Goal: Information Seeking & Learning: Learn about a topic

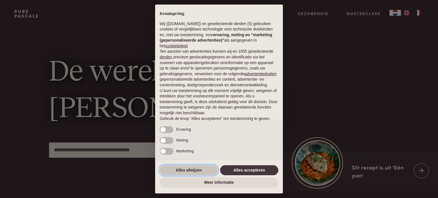
click at [192, 172] on button "Alles afwijzen" at bounding box center [189, 170] width 58 height 10
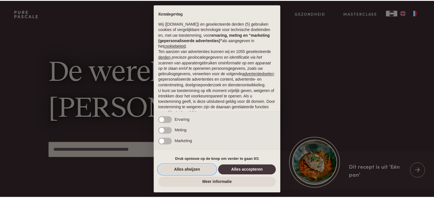
scroll to position [31, 0]
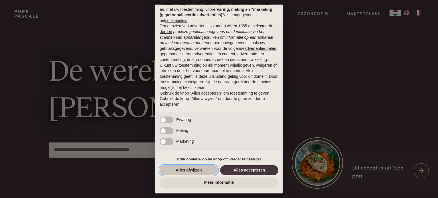
click at [188, 173] on button "Alles afwijzen" at bounding box center [189, 170] width 58 height 10
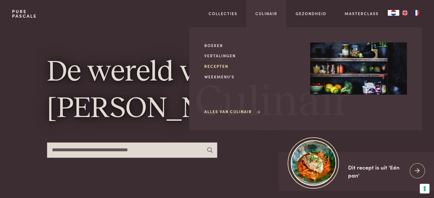
click at [217, 67] on link "Recepten" at bounding box center [252, 66] width 97 height 6
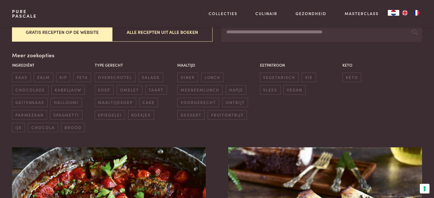
scroll to position [118, 0]
click at [193, 77] on span "diner" at bounding box center [187, 76] width 21 height 9
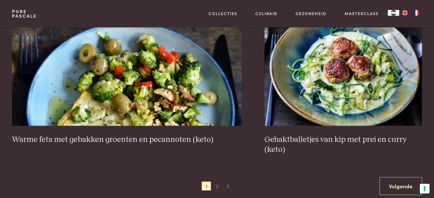
scroll to position [1054, 0]
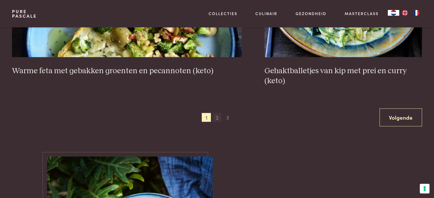
click at [219, 117] on span "2" at bounding box center [217, 117] width 9 height 9
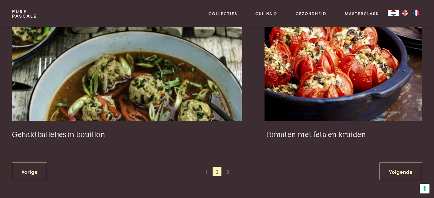
scroll to position [1063, 0]
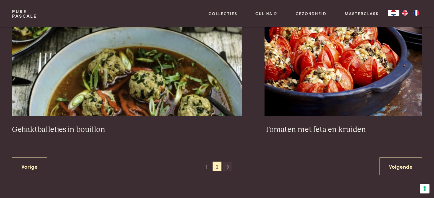
click at [229, 166] on span "3" at bounding box center [227, 166] width 9 height 9
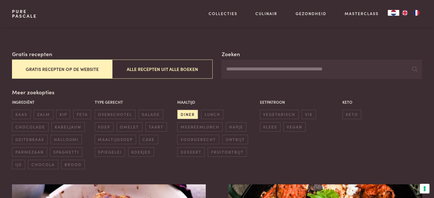
scroll to position [82, 0]
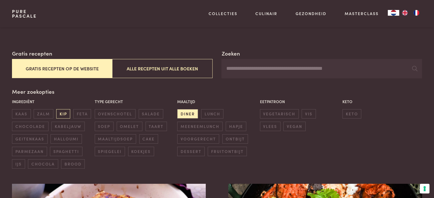
click at [61, 115] on span "kip" at bounding box center [63, 113] width 14 height 9
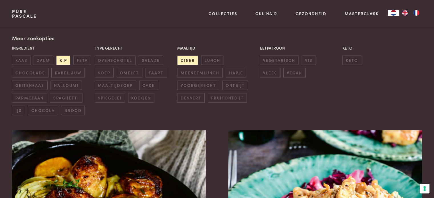
scroll to position [134, 0]
